Goal: Check status: Check status

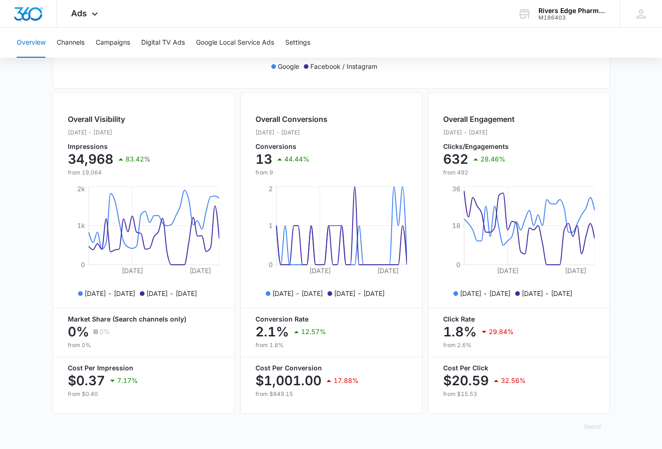
scroll to position [313, 0]
drag, startPoint x: 321, startPoint y: 378, endPoint x: 259, endPoint y: 385, distance: 61.8
click at [259, 385] on div "$1,001.00 17.88%" at bounding box center [332, 380] width 152 height 19
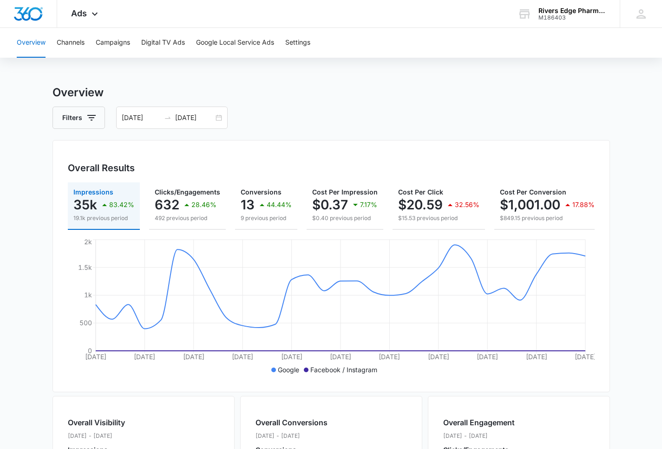
scroll to position [0, 0]
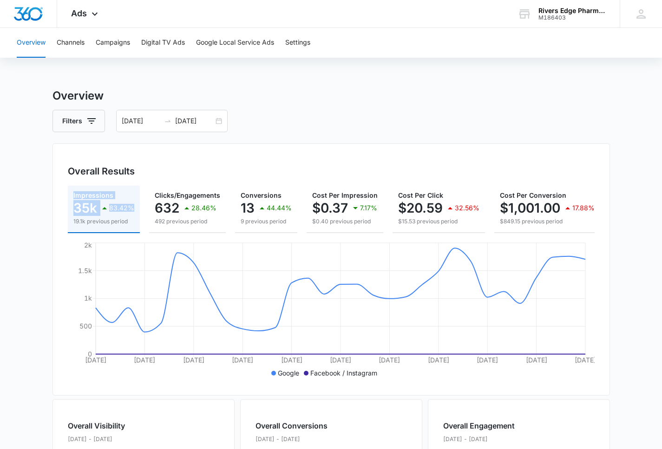
drag, startPoint x: 61, startPoint y: 209, endPoint x: 131, endPoint y: 212, distance: 69.8
click at [131, 212] on div "Overall Results Impressions 35k 83.42% 19.1k previous period Clicks/Engagements…" at bounding box center [332, 269] width 558 height 252
click at [61, 203] on div "Overall Results Impressions 35k 83.42% 19.1k previous period Clicks/Engagements…" at bounding box center [332, 269] width 558 height 252
drag, startPoint x: 61, startPoint y: 204, endPoint x: 138, endPoint y: 209, distance: 76.9
click at [138, 209] on div "Overall Results Impressions 35k 83.42% 19.1k previous period Clicks/Engagements…" at bounding box center [332, 269] width 558 height 252
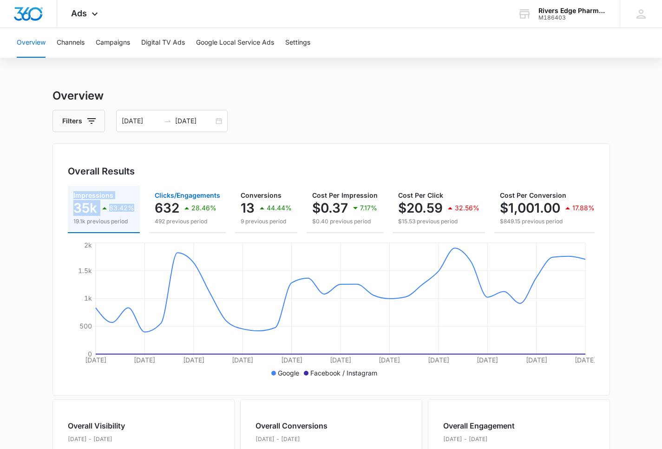
drag, startPoint x: 142, startPoint y: 205, endPoint x: 217, endPoint y: 206, distance: 74.9
click at [217, 206] on div "Impressions 35k 83.42% 19.1k previous period Clicks/Engagements 632 28.46% 492 …" at bounding box center [331, 208] width 527 height 47
click at [149, 197] on button "Clicks/Engagements 632 28.46% 492 previous period" at bounding box center [187, 208] width 77 height 47
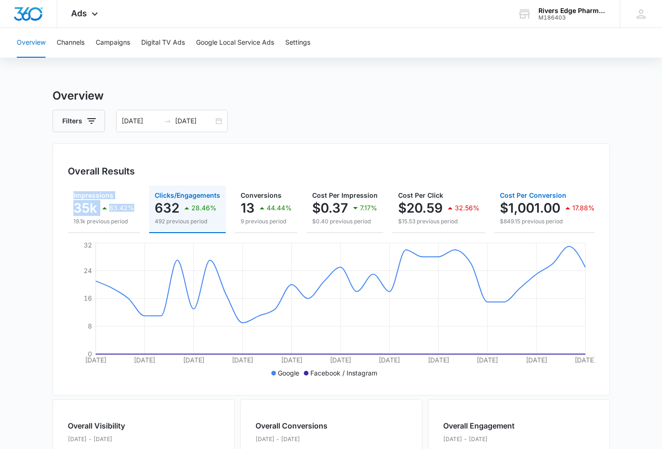
drag, startPoint x: 495, startPoint y: 209, endPoint x: 576, endPoint y: 210, distance: 80.9
click at [582, 209] on button "Cost Per Conversion $1,001.00 17.88% $849.15 previous period" at bounding box center [548, 208] width 106 height 47
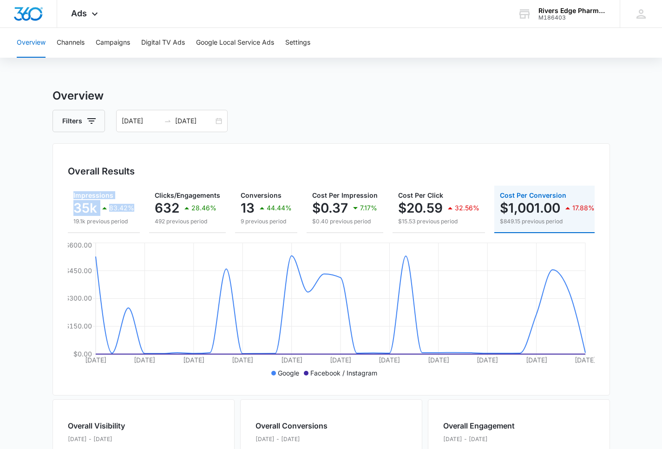
drag, startPoint x: 501, startPoint y: 205, endPoint x: 651, endPoint y: 206, distance: 149.7
click at [654, 205] on main "Overview Filters [DATE] [DATE] Overall Results Impressions 35k 83.42% 19.1k pre…" at bounding box center [331, 421] width 662 height 668
drag, startPoint x: 390, startPoint y: 129, endPoint x: 379, endPoint y: 142, distance: 16.8
click at [390, 130] on div "Filters [DATE] [DATE]" at bounding box center [332, 121] width 558 height 22
click at [183, 120] on input "[DATE]" at bounding box center [194, 121] width 39 height 10
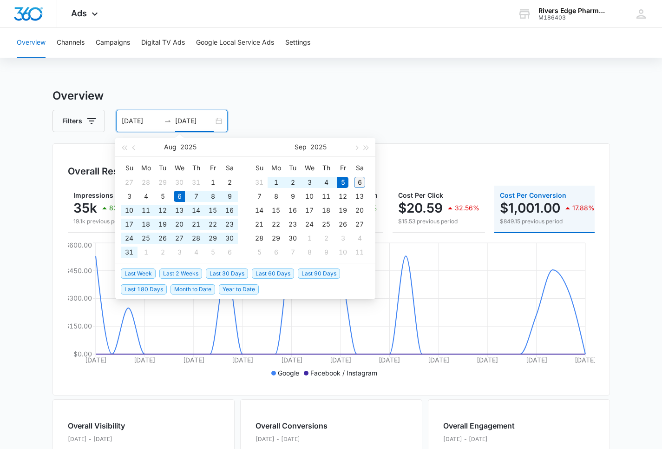
type input "[DATE]"
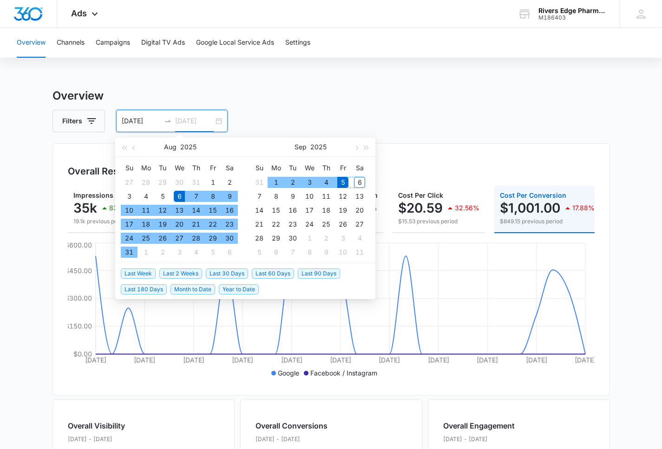
click at [363, 185] on div "6" at bounding box center [359, 182] width 11 height 11
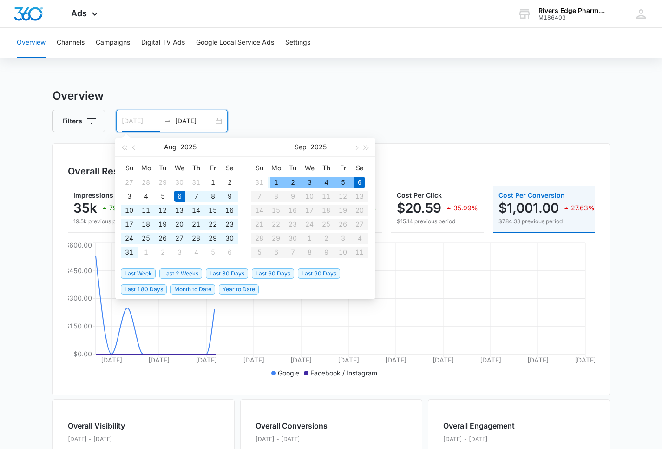
click at [277, 179] on div "1" at bounding box center [276, 182] width 11 height 11
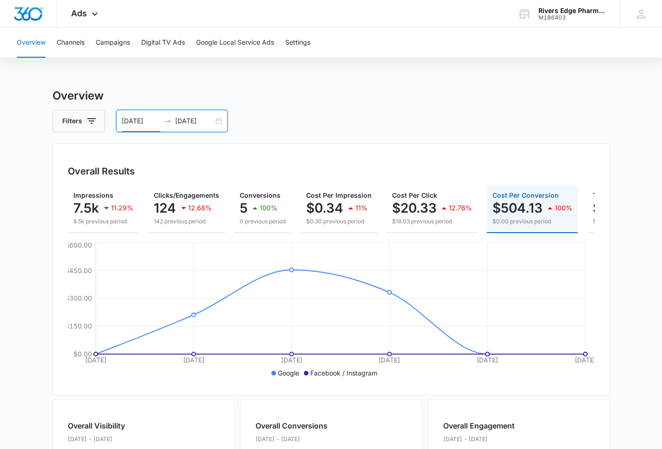
drag, startPoint x: 150, startPoint y: 111, endPoint x: 152, endPoint y: 117, distance: 6.3
click at [150, 112] on div "[DATE] [DATE]" at bounding box center [172, 121] width 112 height 22
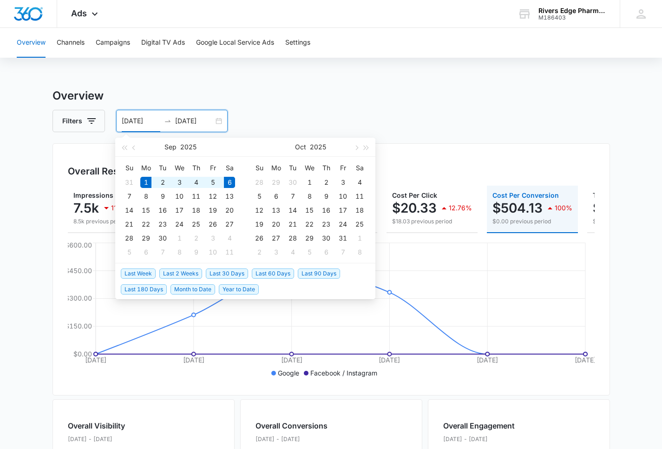
click at [152, 119] on input "[DATE]" at bounding box center [141, 121] width 39 height 10
click at [139, 145] on button "button" at bounding box center [134, 147] width 10 height 19
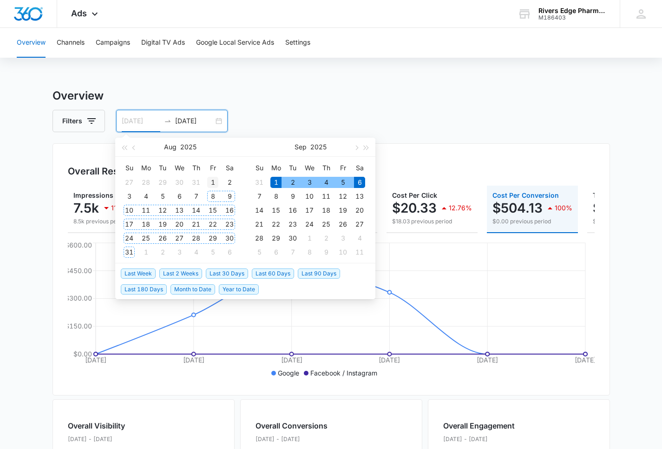
type input "[DATE]"
click at [209, 182] on div "1" at bounding box center [212, 182] width 11 height 11
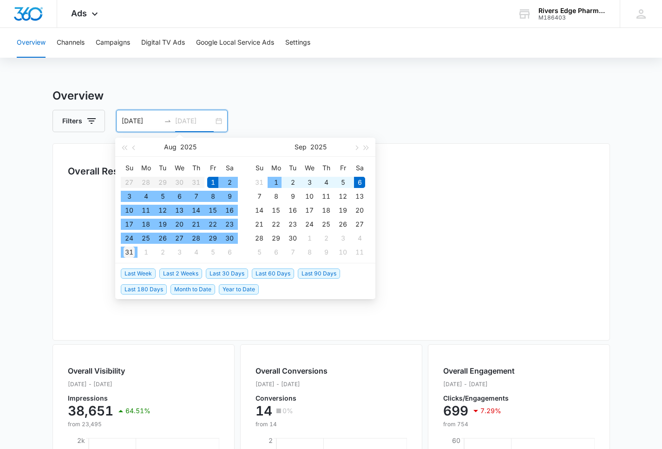
type input "[DATE]"
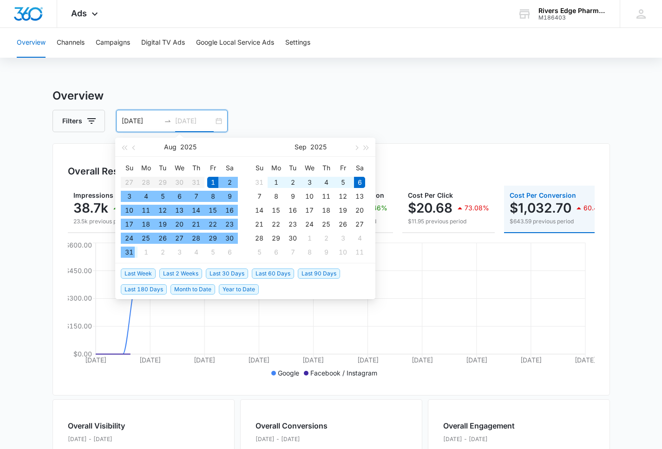
click at [132, 253] on div "31" at bounding box center [129, 251] width 11 height 11
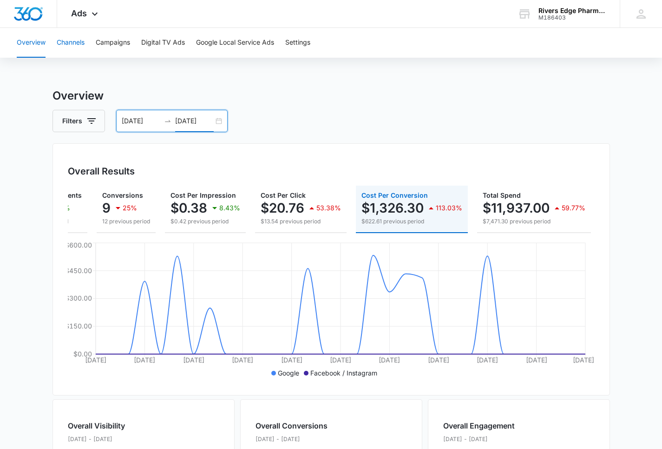
click at [75, 40] on button "Channels" at bounding box center [71, 43] width 28 height 30
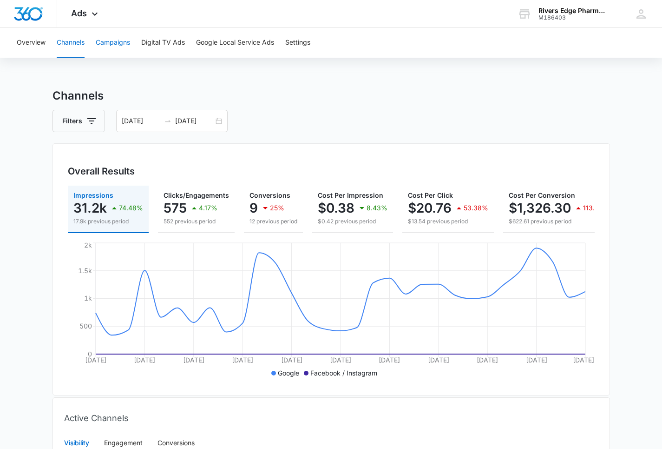
click at [122, 45] on button "Campaigns" at bounding box center [113, 43] width 34 height 30
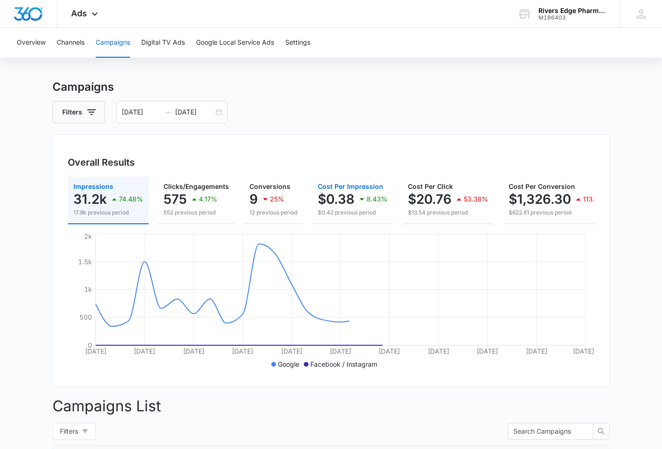
scroll to position [424, 0]
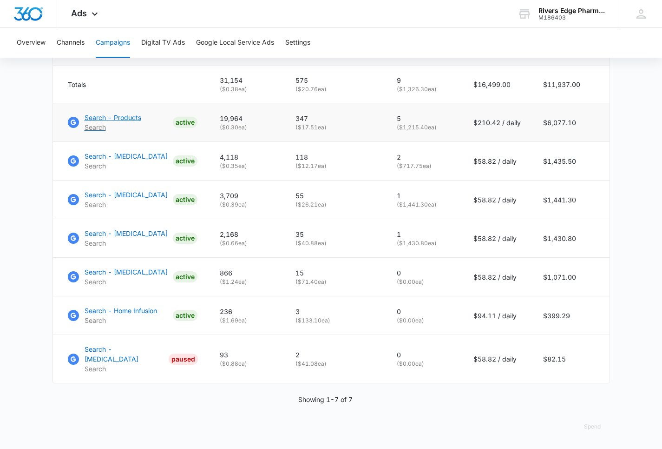
click at [106, 115] on p "Search - Products" at bounding box center [113, 117] width 57 height 10
drag, startPoint x: 379, startPoint y: 121, endPoint x: 486, endPoint y: 114, distance: 107.2
click at [486, 114] on tr "Search - Products Search ACTIVE 19,964 ( $0.30 ea) 347 ( $17.51 ea) 5 ( $1,215.…" at bounding box center [331, 122] width 557 height 39
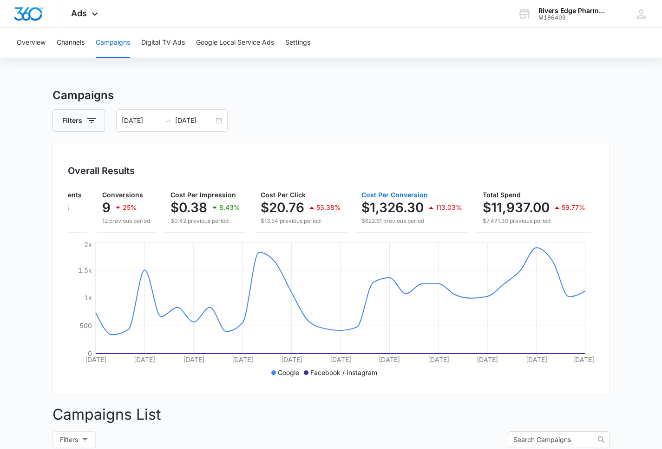
scroll to position [0, 0]
click at [384, 200] on p "$1,326.30" at bounding box center [393, 207] width 62 height 15
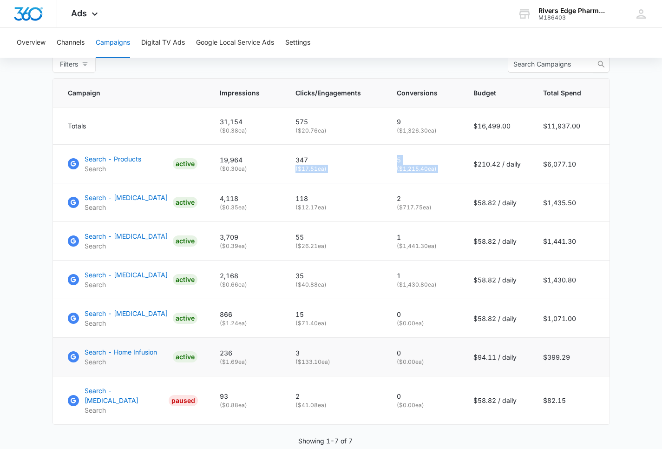
scroll to position [252, 0]
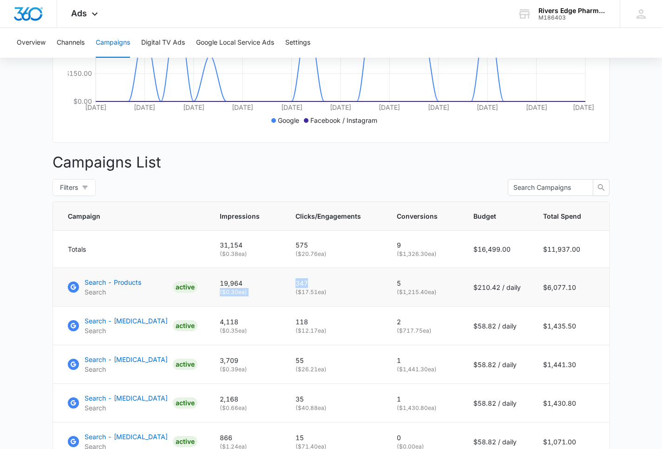
drag, startPoint x: 284, startPoint y: 288, endPoint x: 355, endPoint y: 291, distance: 70.7
click at [355, 291] on tr "Search - Products Search ACTIVE 19,964 ( $0.30 ea) 347 ( $17.51 ea) 5 ( $1,215.…" at bounding box center [331, 287] width 557 height 39
click at [294, 281] on td "347 ( $17.51 ea)" at bounding box center [335, 287] width 101 height 39
drag, startPoint x: 287, startPoint y: 285, endPoint x: 334, endPoint y: 285, distance: 47.0
click at [334, 285] on td "347 ( $17.51 ea)" at bounding box center [335, 287] width 101 height 39
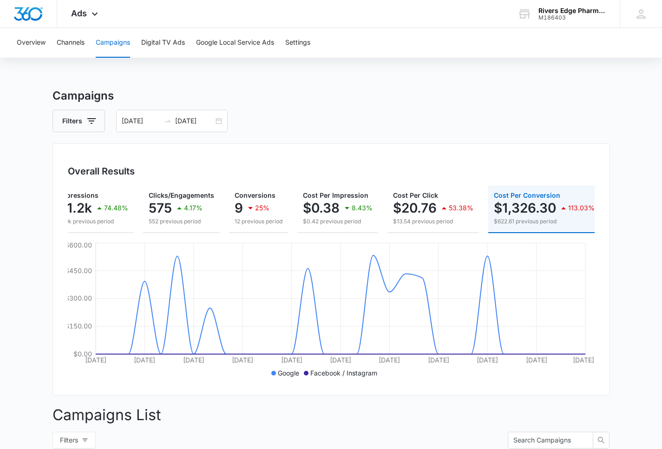
scroll to position [0, 0]
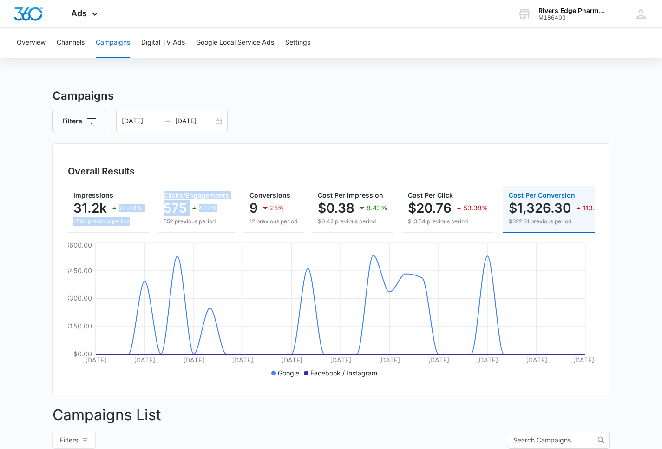
drag, startPoint x: 151, startPoint y: 201, endPoint x: 213, endPoint y: 212, distance: 63.3
click at [213, 212] on div "Impressions 31.2k 74.48% 17.9k previous period Clicks/Engagements 575 4.17% 552…" at bounding box center [331, 208] width 527 height 47
drag, startPoint x: 245, startPoint y: 212, endPoint x: 265, endPoint y: 212, distance: 20.9
click at [265, 212] on button "Conversions 9 25% 12 previous period" at bounding box center [273, 208] width 59 height 47
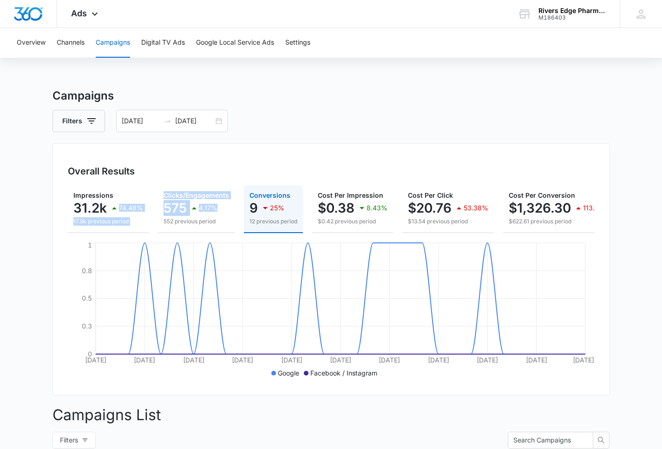
click at [269, 216] on div "25%" at bounding box center [272, 208] width 25 height 19
click at [159, 207] on button "Clicks/Engagements 575 4.17% 552 previous period" at bounding box center [196, 208] width 77 height 47
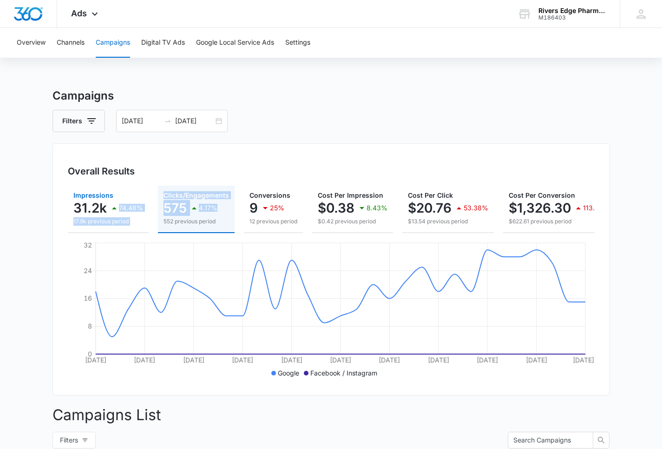
click at [115, 216] on div "74.48%" at bounding box center [126, 208] width 34 height 19
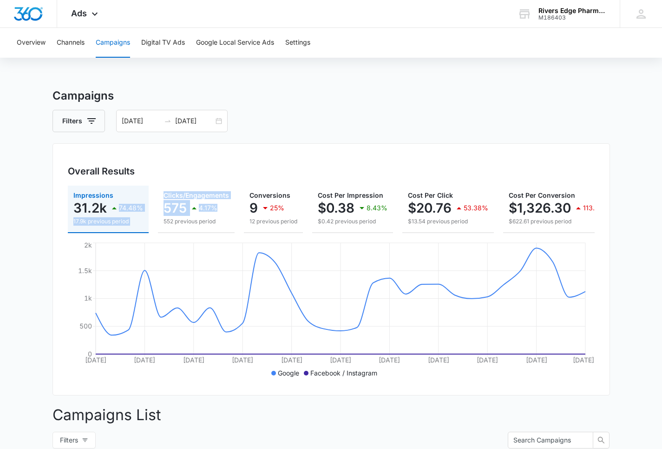
click at [95, 206] on p "31.2k" at bounding box center [89, 207] width 33 height 15
click at [181, 210] on p "575" at bounding box center [175, 207] width 23 height 15
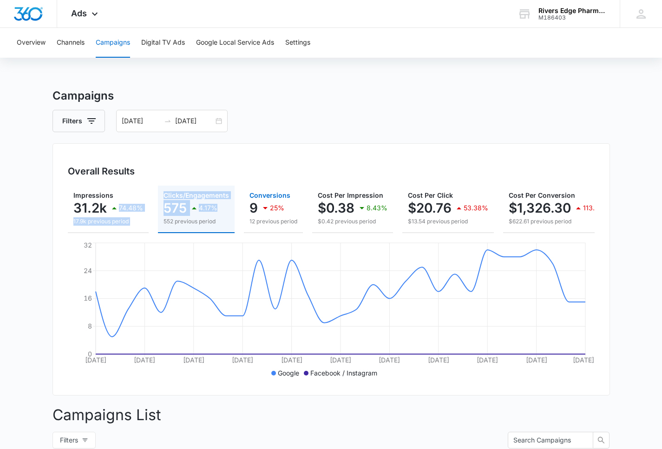
click at [286, 216] on div "9 25%" at bounding box center [274, 208] width 48 height 19
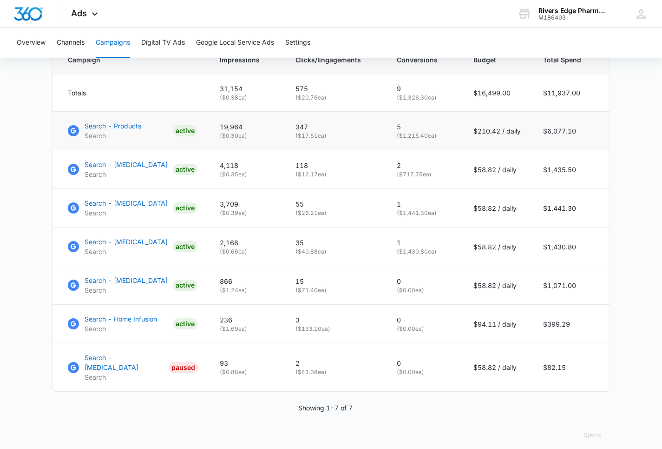
scroll to position [424, 0]
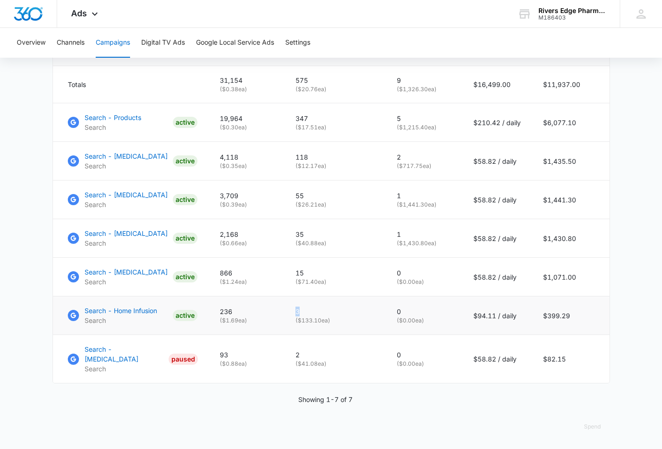
drag, startPoint x: 302, startPoint y: 308, endPoint x: 294, endPoint y: 307, distance: 8.0
click at [294, 307] on td "3 ( $133.10 ea)" at bounding box center [335, 315] width 101 height 39
drag, startPoint x: 318, startPoint y: 269, endPoint x: 294, endPoint y: 267, distance: 23.4
click at [295, 267] on td "15 ( $71.40 ea)" at bounding box center [335, 277] width 101 height 39
drag, startPoint x: 321, startPoint y: 232, endPoint x: 287, endPoint y: 240, distance: 34.8
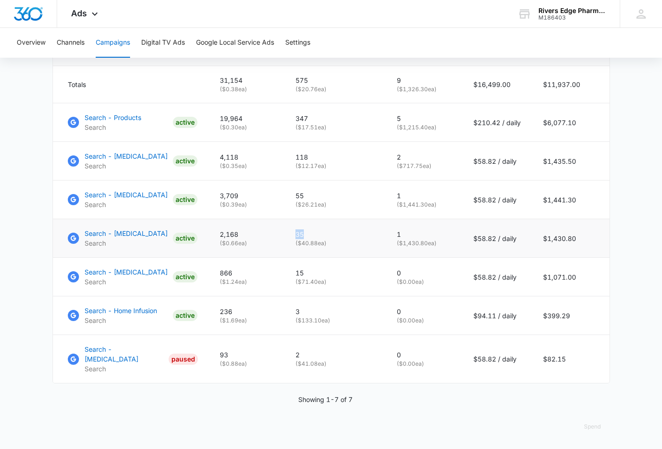
click at [292, 230] on td "35 ( $40.88 ea)" at bounding box center [335, 238] width 101 height 39
drag, startPoint x: 312, startPoint y: 195, endPoint x: 284, endPoint y: 188, distance: 28.6
click at [284, 188] on tr "Search - [MEDICAL_DATA] Search ACTIVE 3,709 ( $0.39 ea) 55 ( $26.21 ea) 1 ( $1,…" at bounding box center [331, 199] width 557 height 39
drag, startPoint x: 319, startPoint y: 152, endPoint x: 281, endPoint y: 152, distance: 37.7
click at [288, 152] on td "118 ( $12.17 ea)" at bounding box center [335, 161] width 101 height 39
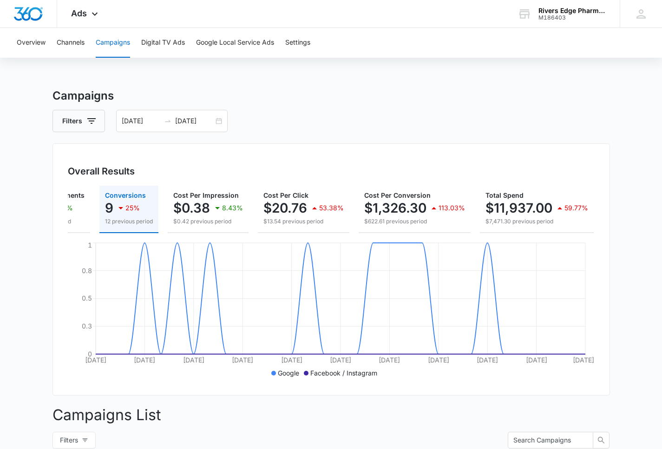
scroll to position [0, 147]
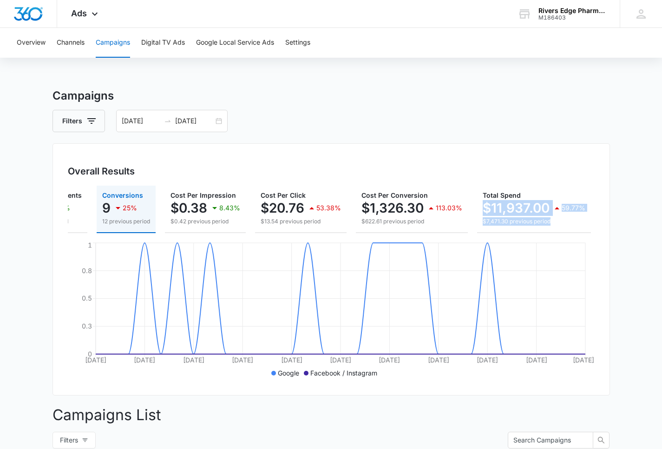
drag, startPoint x: 475, startPoint y: 202, endPoint x: 596, endPoint y: 212, distance: 121.3
click at [596, 212] on div "Overall Results Impressions 31.2k 74.48% 17.9k previous period Clicks/Engagemen…" at bounding box center [332, 269] width 558 height 252
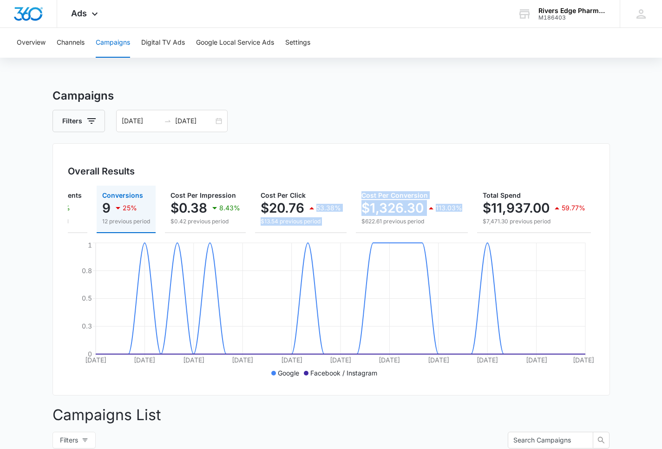
drag, startPoint x: 356, startPoint y: 203, endPoint x: 467, endPoint y: 207, distance: 111.2
click at [467, 207] on div "Impressions 31.2k 74.48% 17.9k previous period Clicks/Engagements 575 4.17% 552…" at bounding box center [331, 208] width 527 height 47
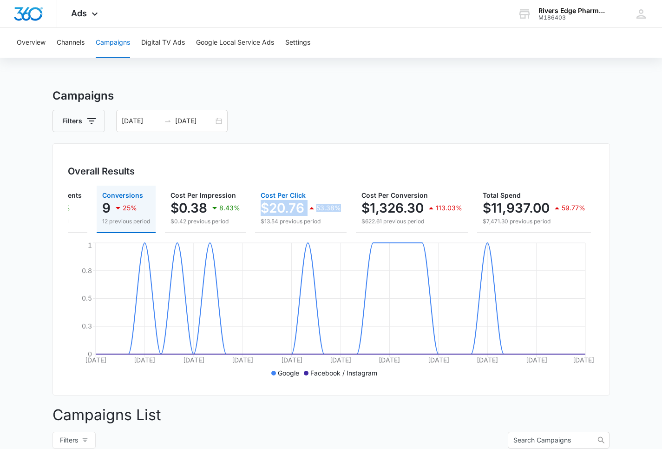
drag, startPoint x: 252, startPoint y: 201, endPoint x: 344, endPoint y: 209, distance: 92.4
click at [344, 209] on div "Impressions 31.2k 74.48% 17.9k previous period Clicks/Engagements 575 4.17% 552…" at bounding box center [331, 208] width 527 height 47
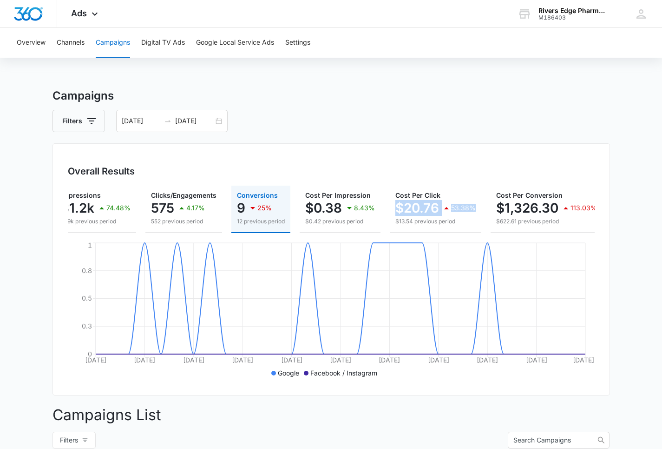
scroll to position [0, 5]
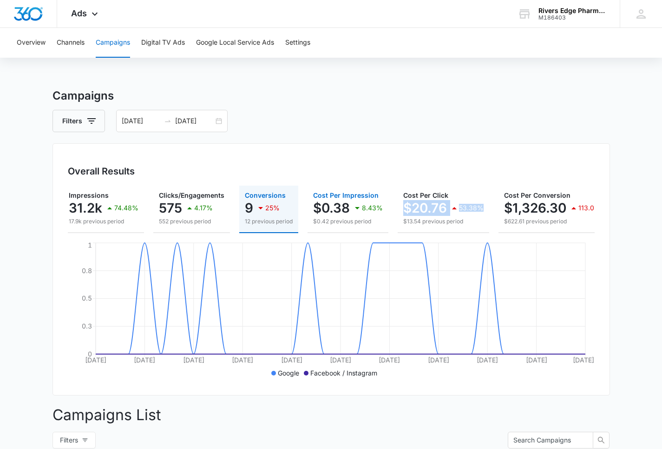
drag, startPoint x: 300, startPoint y: 205, endPoint x: 384, endPoint y: 208, distance: 83.3
click at [386, 208] on div "Impressions 31.2k 74.48% 17.9k previous period Clicks/Engagements 575 4.17% 552…" at bounding box center [331, 208] width 527 height 47
drag, startPoint x: 308, startPoint y: 205, endPoint x: 384, endPoint y: 210, distance: 76.4
click at [384, 210] on button "Cost Per Impression $0.38 8.43% $0.42 previous period" at bounding box center [348, 208] width 81 height 47
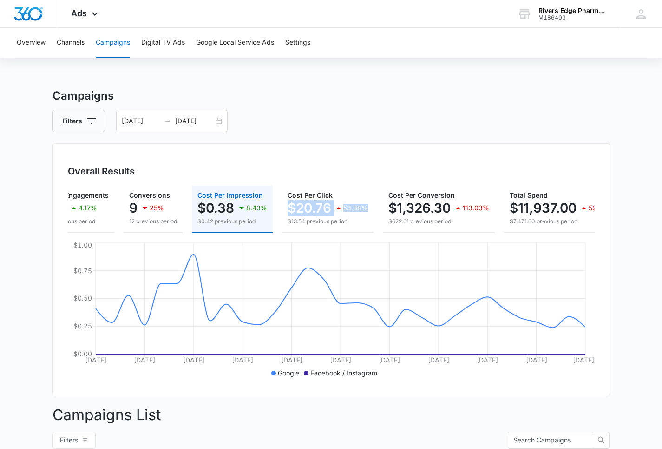
scroll to position [0, 147]
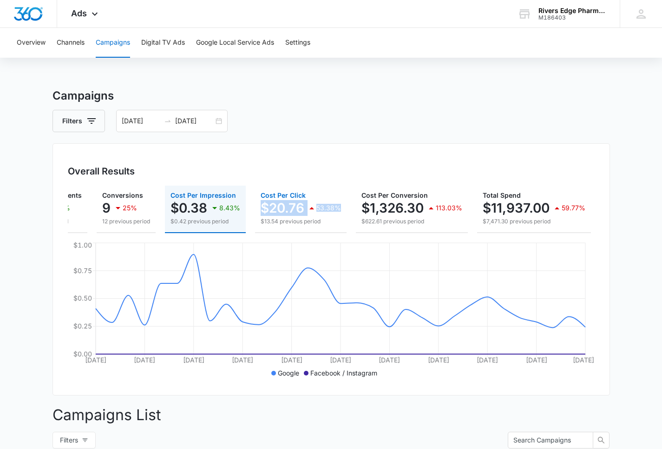
click at [337, 194] on p "Cost Per Click" at bounding box center [301, 195] width 80 height 7
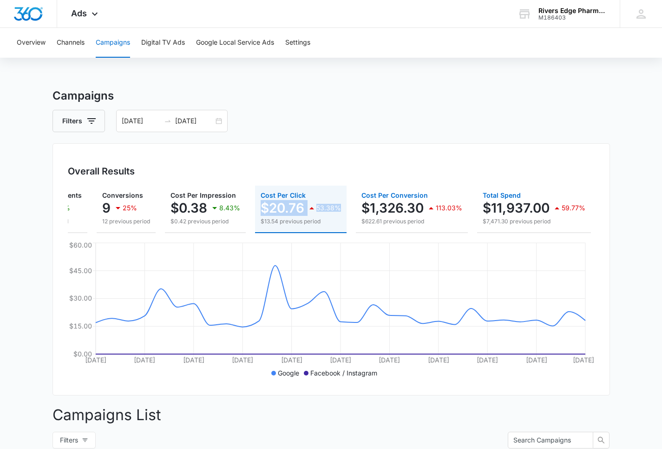
drag, startPoint x: 357, startPoint y: 204, endPoint x: 480, endPoint y: 210, distance: 122.9
click at [480, 210] on div "Impressions 31.2k 74.48% 17.9k previous period Clicks/Engagements 575 4.17% 552…" at bounding box center [331, 208] width 527 height 47
drag, startPoint x: 360, startPoint y: 206, endPoint x: 428, endPoint y: 208, distance: 67.9
click at [428, 208] on button "Cost Per Conversion $1,326.30 113.03% $622.61 previous period" at bounding box center [412, 208] width 112 height 47
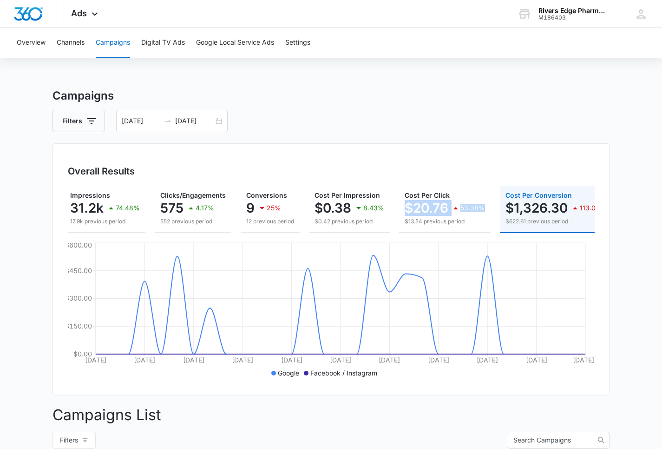
scroll to position [0, 3]
drag, startPoint x: 237, startPoint y: 211, endPoint x: 278, endPoint y: 212, distance: 41.4
click at [278, 212] on div "Impressions 31.2k 74.48% 17.9k previous period Clicks/Engagements 575 4.17% 552…" at bounding box center [331, 208] width 527 height 47
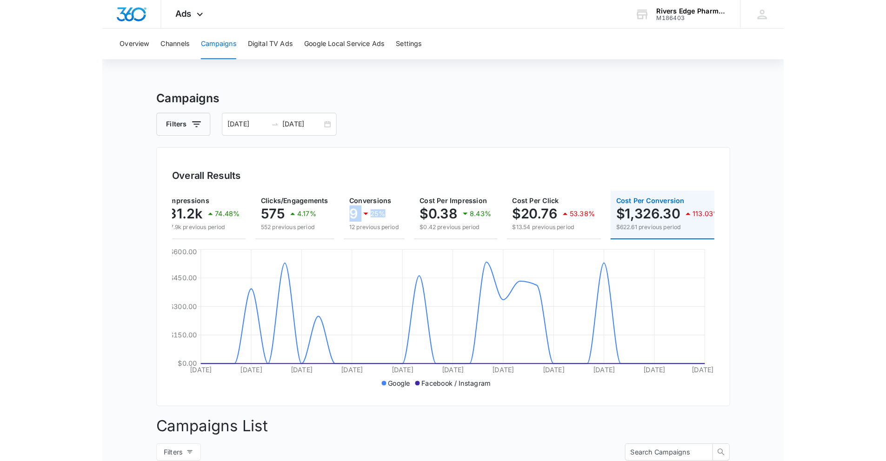
scroll to position [0, 0]
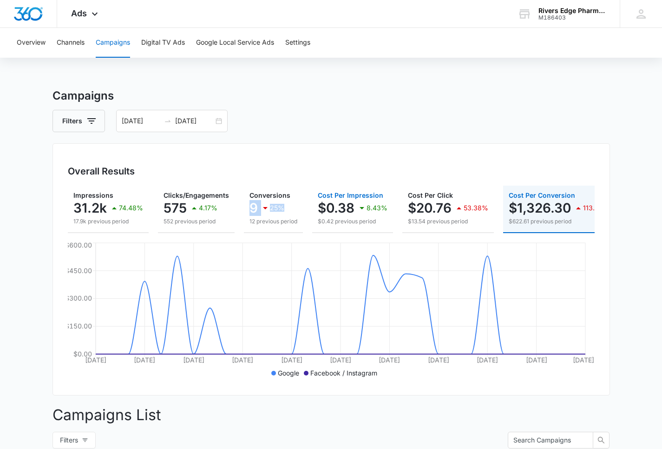
drag, startPoint x: 315, startPoint y: 205, endPoint x: 392, endPoint y: 209, distance: 77.3
click at [392, 209] on button "Cost Per Impression $0.38 8.43% $0.42 previous period" at bounding box center [352, 208] width 81 height 47
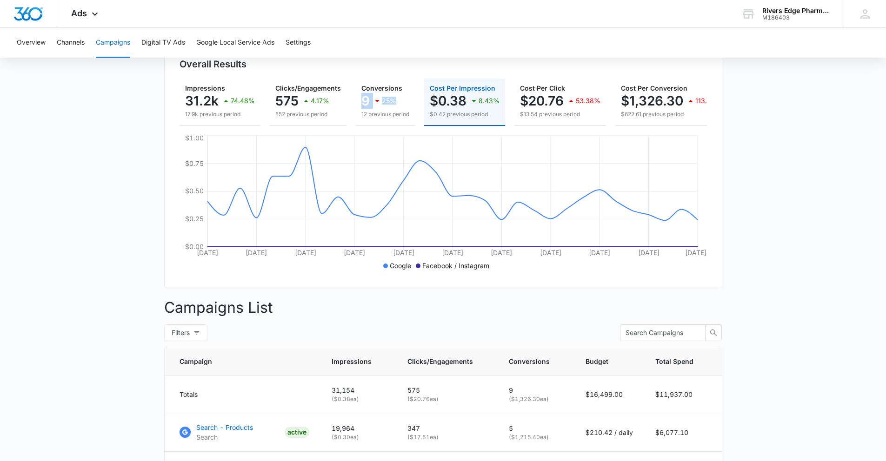
scroll to position [411, 0]
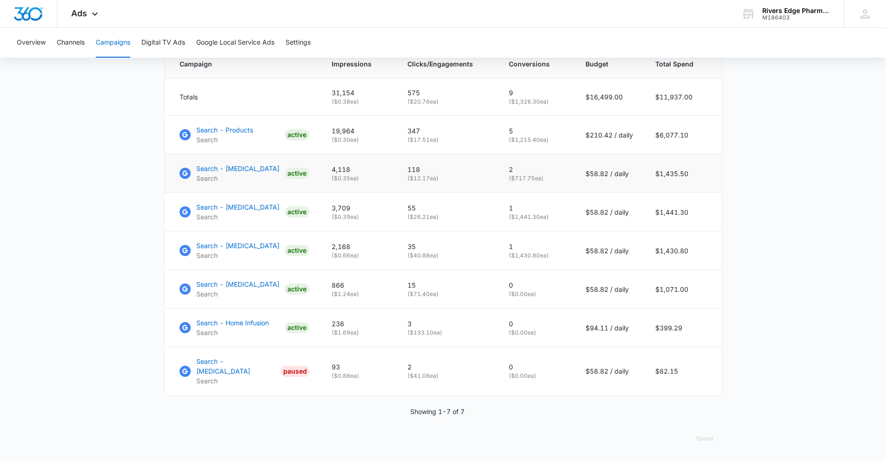
drag, startPoint x: 357, startPoint y: 177, endPoint x: 367, endPoint y: 179, distance: 10.9
click at [368, 179] on td "4,118 ( $0.35 ea)" at bounding box center [358, 173] width 76 height 39
drag, startPoint x: 328, startPoint y: 165, endPoint x: 367, endPoint y: 171, distance: 39.6
click at [367, 171] on td "4,118 ( $0.35 ea)" at bounding box center [358, 173] width 76 height 39
drag, startPoint x: 328, startPoint y: 124, endPoint x: 372, endPoint y: 128, distance: 44.8
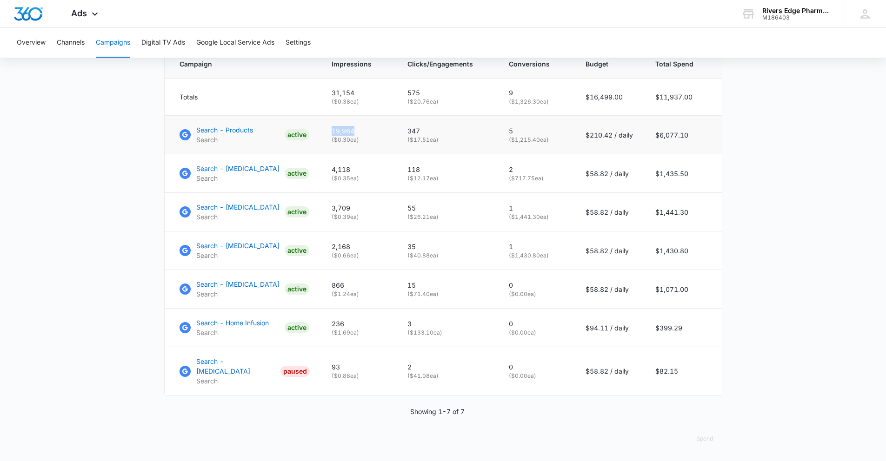
click at [370, 128] on td "19,964 ( $0.30 ea)" at bounding box center [358, 135] width 76 height 39
drag, startPoint x: 328, startPoint y: 99, endPoint x: 377, endPoint y: 93, distance: 49.2
click at [377, 93] on td "31,154 ( $0.38 ea)" at bounding box center [358, 97] width 76 height 37
drag, startPoint x: 328, startPoint y: 91, endPoint x: 391, endPoint y: 96, distance: 63.0
click at [390, 96] on td "31,154 ( $0.38 ea)" at bounding box center [358, 97] width 76 height 37
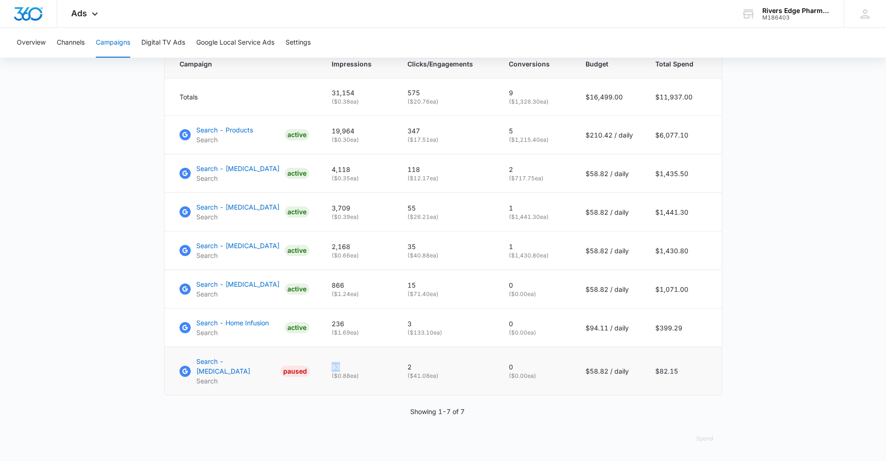
drag, startPoint x: 331, startPoint y: 368, endPoint x: 360, endPoint y: 367, distance: 28.9
click at [360, 367] on td "93 ( $0.88 ea)" at bounding box center [358, 371] width 76 height 48
click at [509, 373] on td "0 ( $0.00 ea)" at bounding box center [535, 371] width 77 height 48
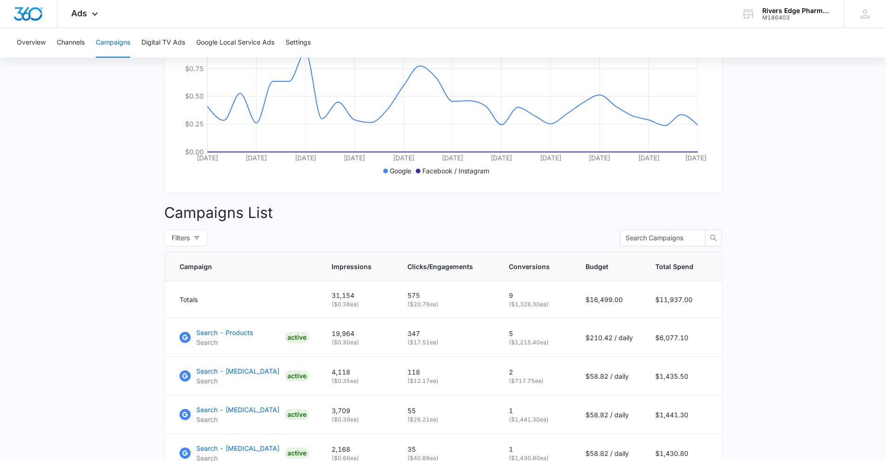
scroll to position [0, 0]
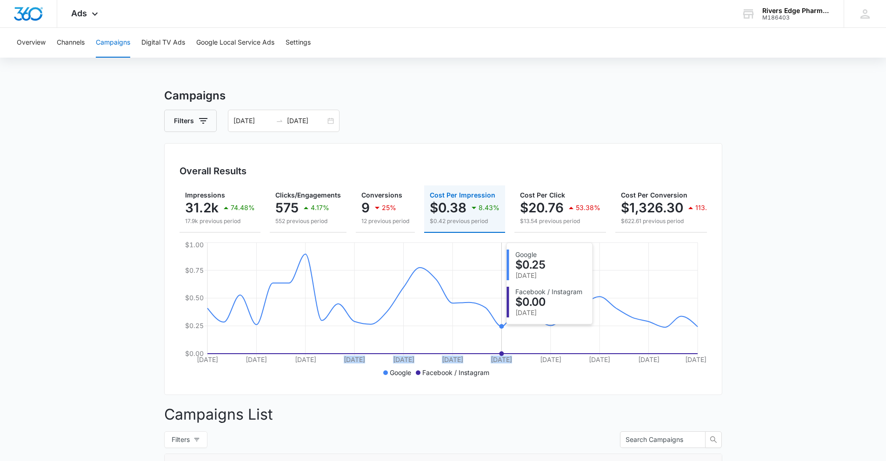
drag, startPoint x: 341, startPoint y: 318, endPoint x: 535, endPoint y: 299, distance: 194.7
click at [531, 300] on icon "[DATE] [DATE] [DATE] Aug [DATE] Aug [DATE] Aug [DATE] Aug [DATE] $0.00 $0.25 $0…" at bounding box center [442, 309] width 527 height 139
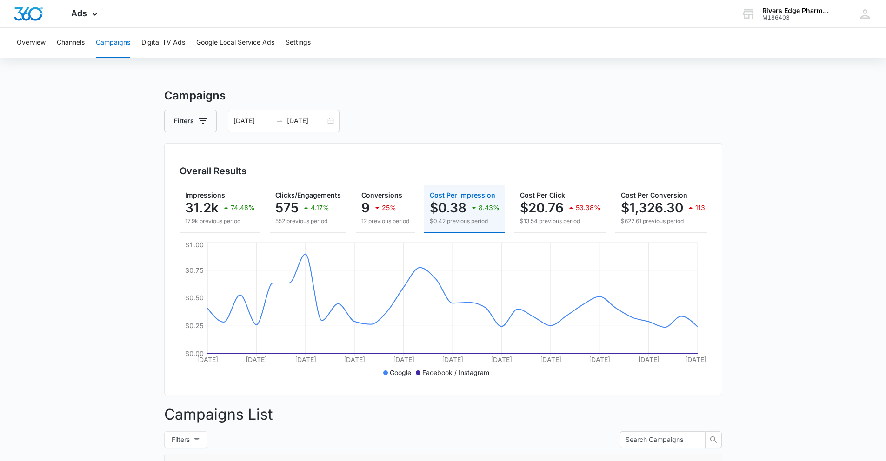
click at [390, 131] on div "Filters [DATE] [DATE]" at bounding box center [443, 121] width 558 height 22
click at [546, 205] on p "$20.76" at bounding box center [542, 207] width 44 height 15
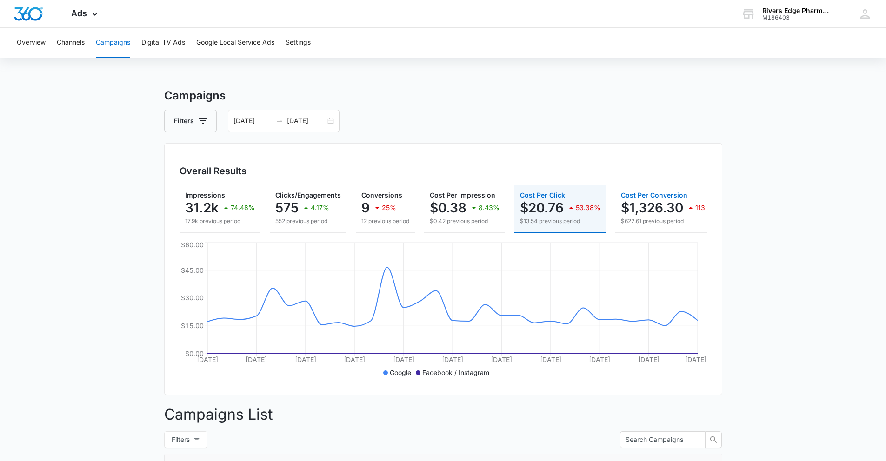
click at [632, 207] on p "$1,326.30" at bounding box center [652, 207] width 62 height 15
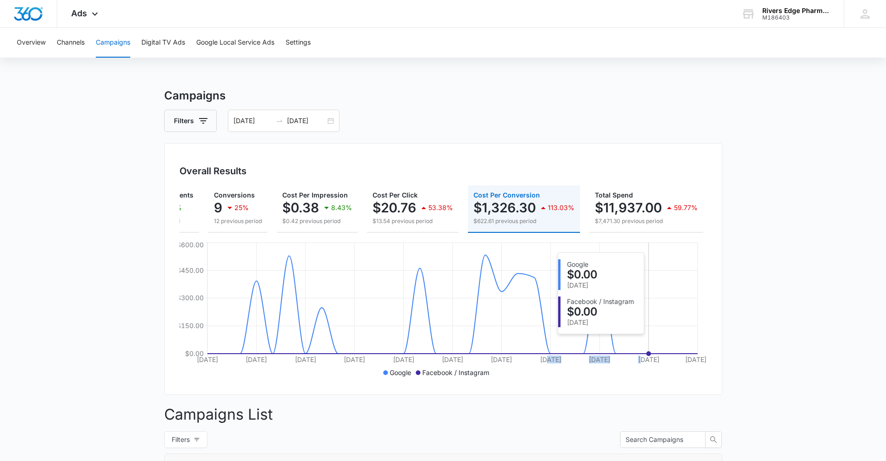
drag, startPoint x: 547, startPoint y: 337, endPoint x: 640, endPoint y: 346, distance: 93.4
click at [640, 346] on icon "[DATE] [DATE] [DATE] Aug [DATE] Aug [DATE] Aug [DATE] Aug [DATE] $0.00 $150.00 …" at bounding box center [442, 309] width 527 height 139
click at [668, 342] on icon "[DATE] [DATE] [DATE] Aug [DATE] Aug [DATE] Aug [DATE] Aug [DATE] $0.00 $150.00 …" at bounding box center [442, 309] width 527 height 139
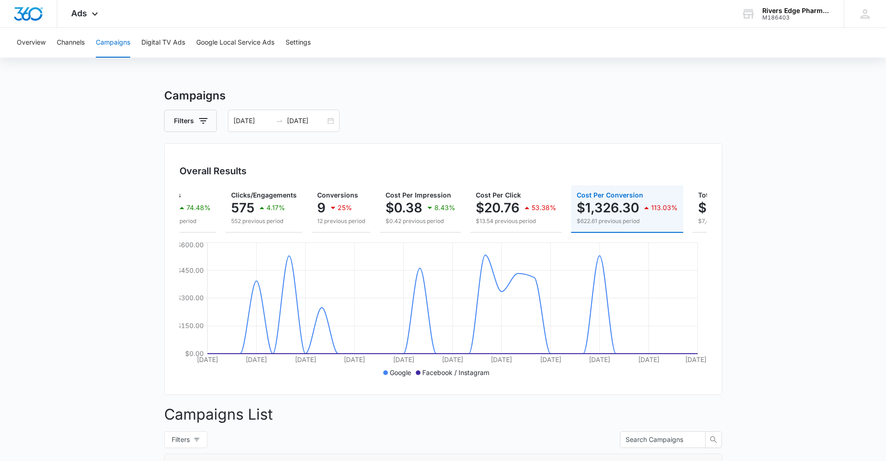
scroll to position [0, 36]
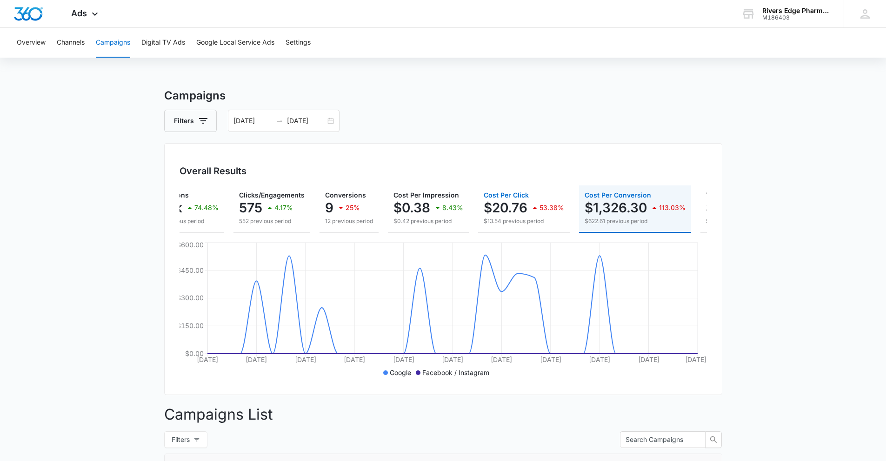
drag, startPoint x: 477, startPoint y: 208, endPoint x: 593, endPoint y: 219, distance: 116.3
click at [593, 219] on div "Impressions 31.2k 74.48% 17.9k previous period Clicks/Engagements 575 4.17% 552…" at bounding box center [442, 208] width 527 height 47
click at [522, 209] on p "$20.76" at bounding box center [505, 207] width 44 height 15
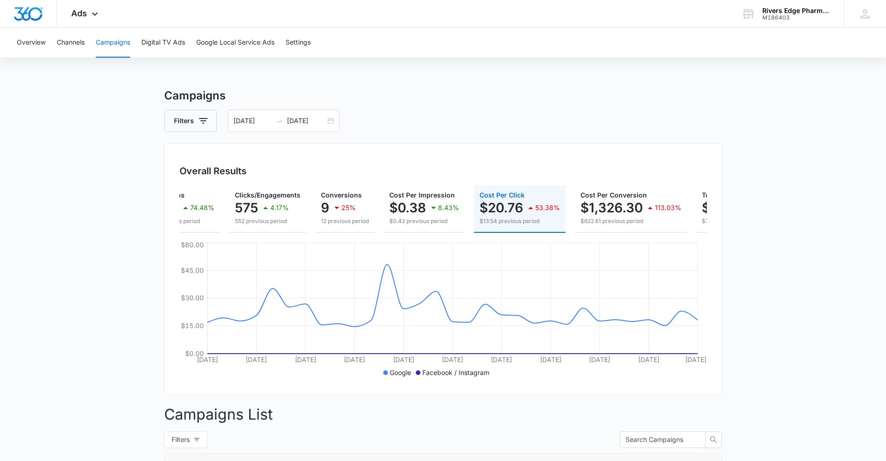
scroll to position [0, 0]
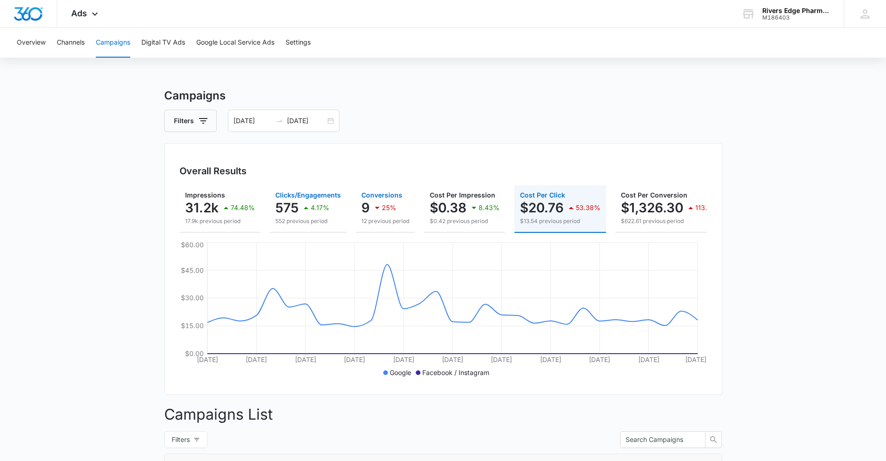
drag, startPoint x: 344, startPoint y: 201, endPoint x: 388, endPoint y: 205, distance: 43.9
click at [388, 205] on div "Impressions 31.2k 74.48% 17.9k previous period Clicks/Engagements 575 4.17% 552…" at bounding box center [442, 208] width 527 height 47
drag, startPoint x: 361, startPoint y: 209, endPoint x: 380, endPoint y: 209, distance: 18.6
click at [380, 209] on div "Impressions 31.2k 74.48% 17.9k previous period Clicks/Engagements 575 4.17% 552…" at bounding box center [442, 208] width 527 height 47
click at [156, 43] on button "Digital TV Ads" at bounding box center [163, 43] width 44 height 30
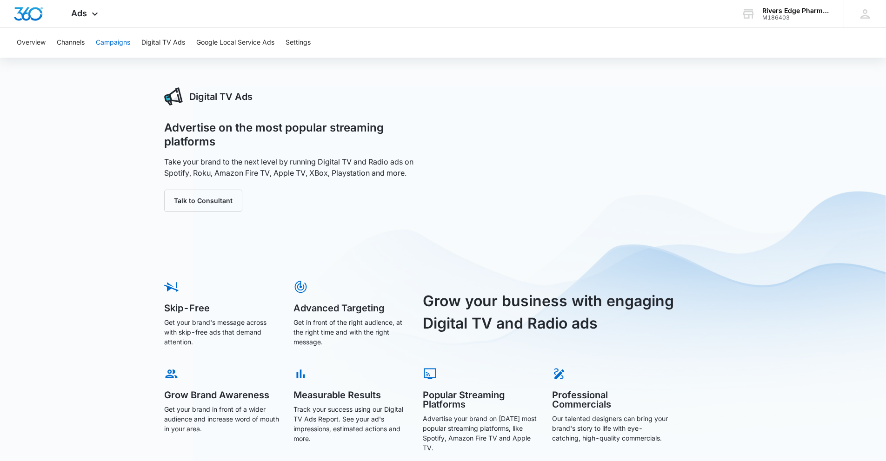
click at [119, 44] on button "Campaigns" at bounding box center [113, 43] width 34 height 30
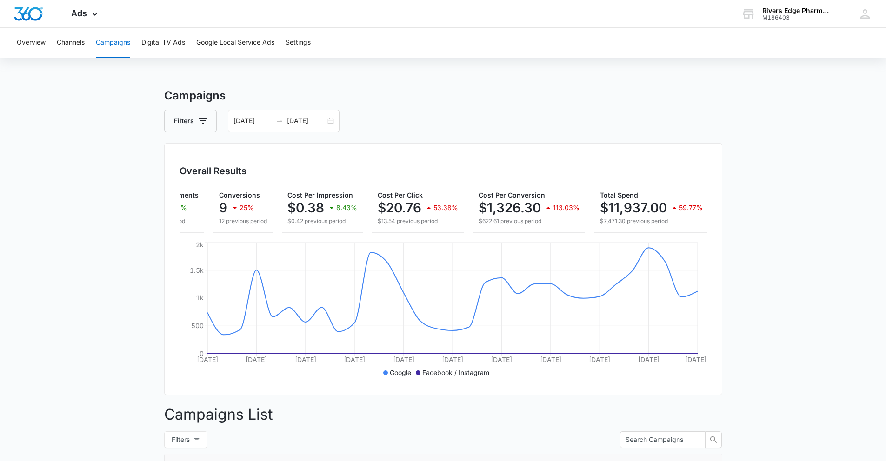
scroll to position [0, 147]
drag, startPoint x: 598, startPoint y: 207, endPoint x: 732, endPoint y: 208, distance: 133.9
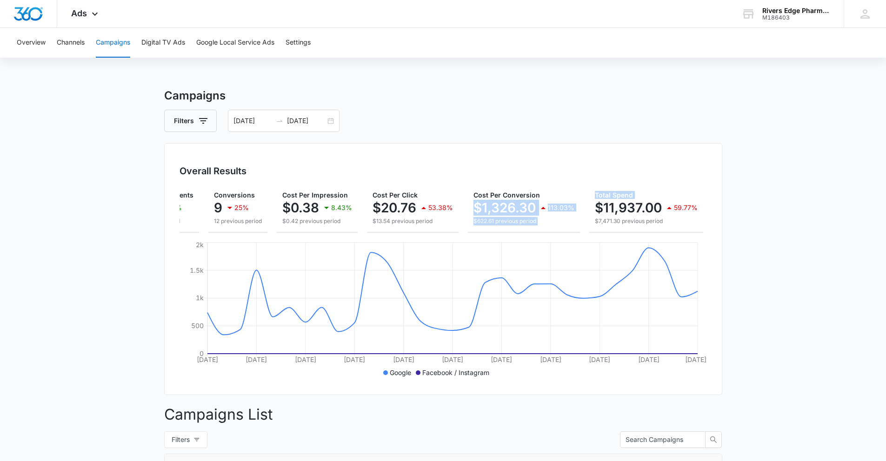
drag, startPoint x: 468, startPoint y: 205, endPoint x: 579, endPoint y: 208, distance: 110.7
click at [587, 206] on div "Impressions 31.2k 74.48% 17.9k previous period Clicks/Engagements 575 4.17% 552…" at bounding box center [442, 208] width 527 height 47
drag, startPoint x: 225, startPoint y: 206, endPoint x: 234, endPoint y: 206, distance: 8.8
click at [234, 206] on button "Conversions 9 25% 12 previous period" at bounding box center [237, 208] width 59 height 47
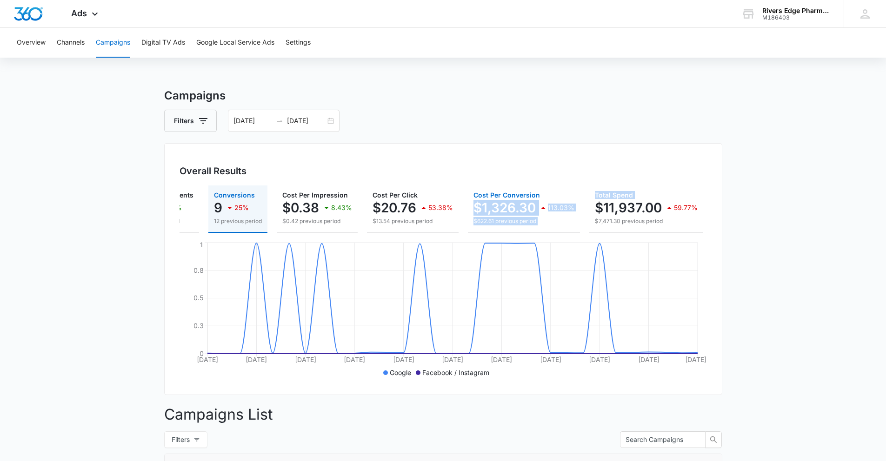
drag, startPoint x: 490, startPoint y: 204, endPoint x: 498, endPoint y: 205, distance: 8.9
click at [490, 204] on p "$1,326.30" at bounding box center [504, 207] width 62 height 15
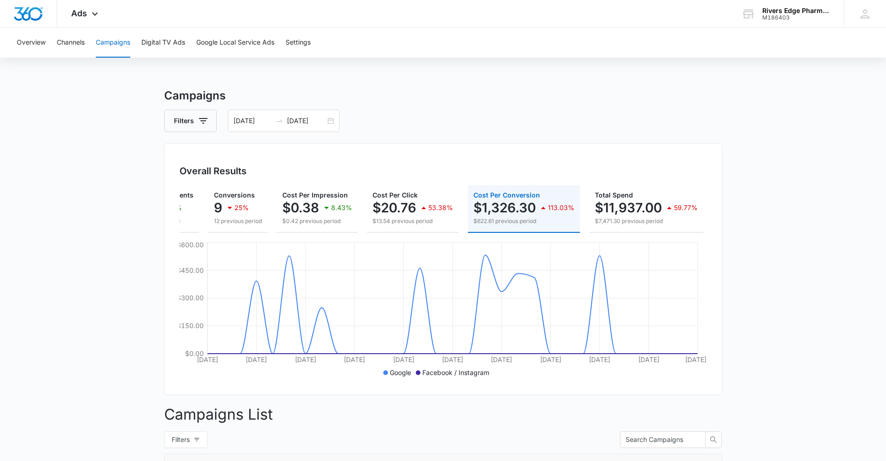
click at [669, 208] on p "59.77%" at bounding box center [686, 208] width 24 height 7
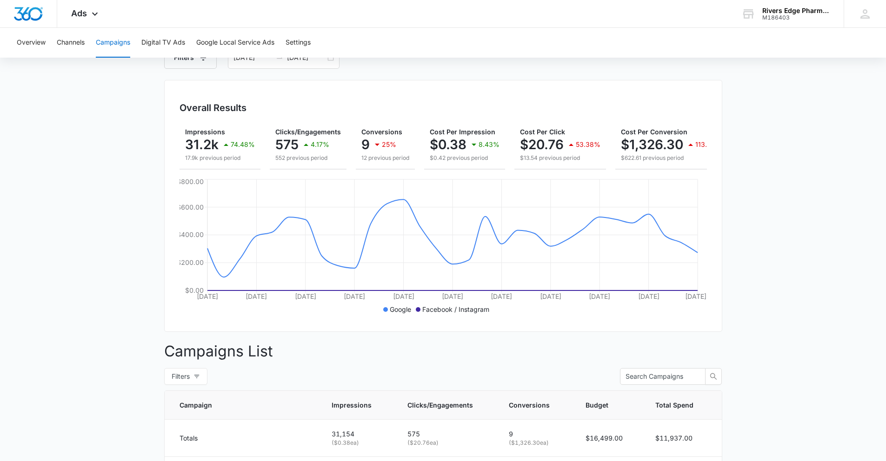
scroll to position [0, 0]
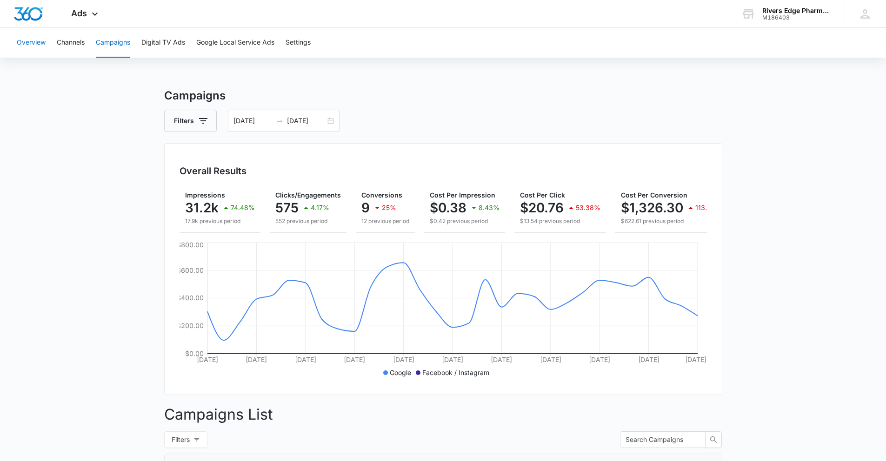
click at [40, 44] on button "Overview" at bounding box center [31, 43] width 29 height 30
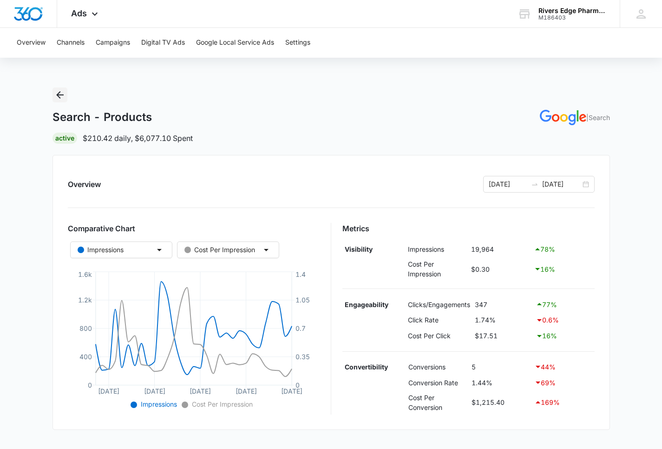
click at [63, 95] on icon "Back" at bounding box center [59, 94] width 11 height 11
